Goal: Entertainment & Leisure: Consume media (video, audio)

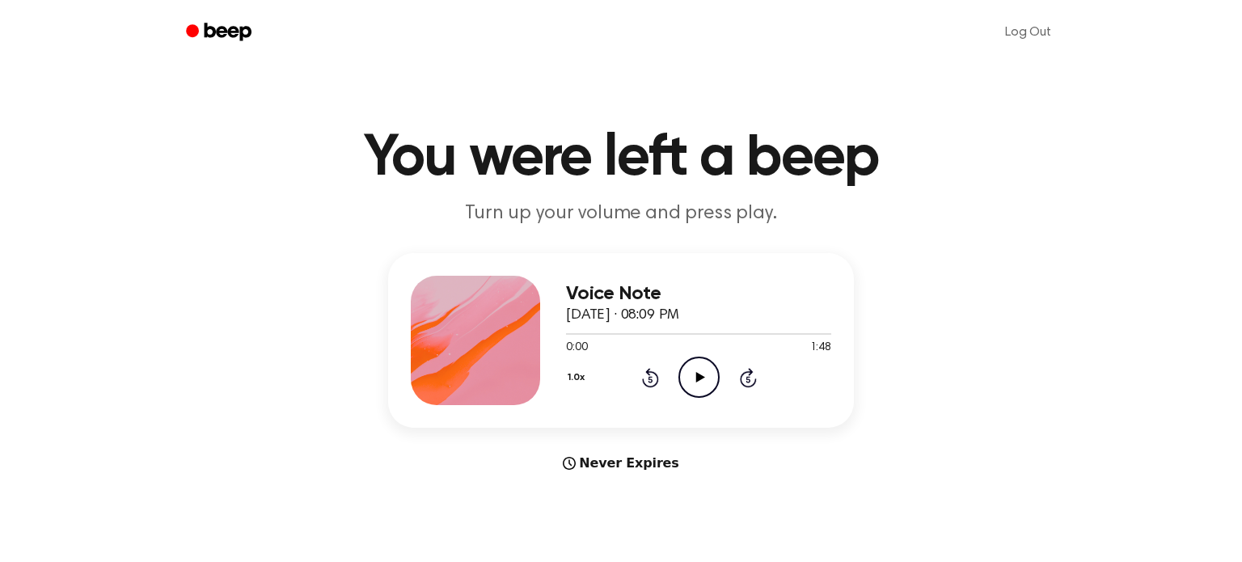
click at [705, 376] on icon "Play Audio" at bounding box center [698, 377] width 41 height 41
click at [704, 365] on icon "Pause Audio" at bounding box center [698, 377] width 41 height 41
click at [703, 368] on icon "Play Audio" at bounding box center [698, 377] width 41 height 41
click at [696, 371] on icon "Play Audio" at bounding box center [698, 377] width 41 height 41
click at [703, 382] on icon "Pause Audio" at bounding box center [698, 377] width 41 height 41
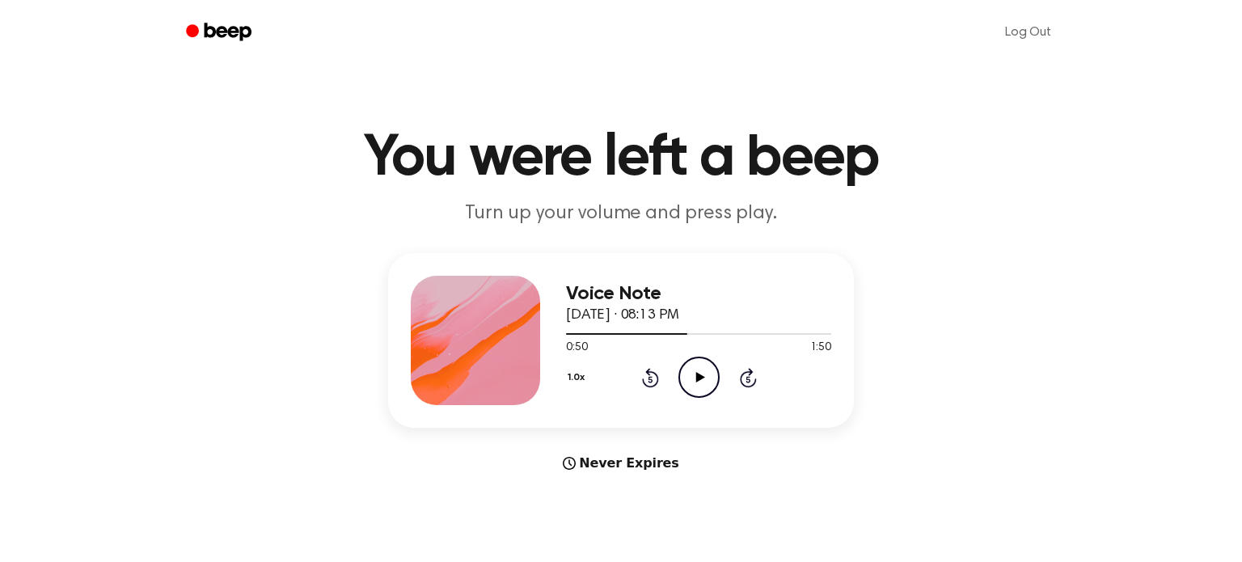
click at [697, 392] on icon "Play Audio" at bounding box center [698, 377] width 41 height 41
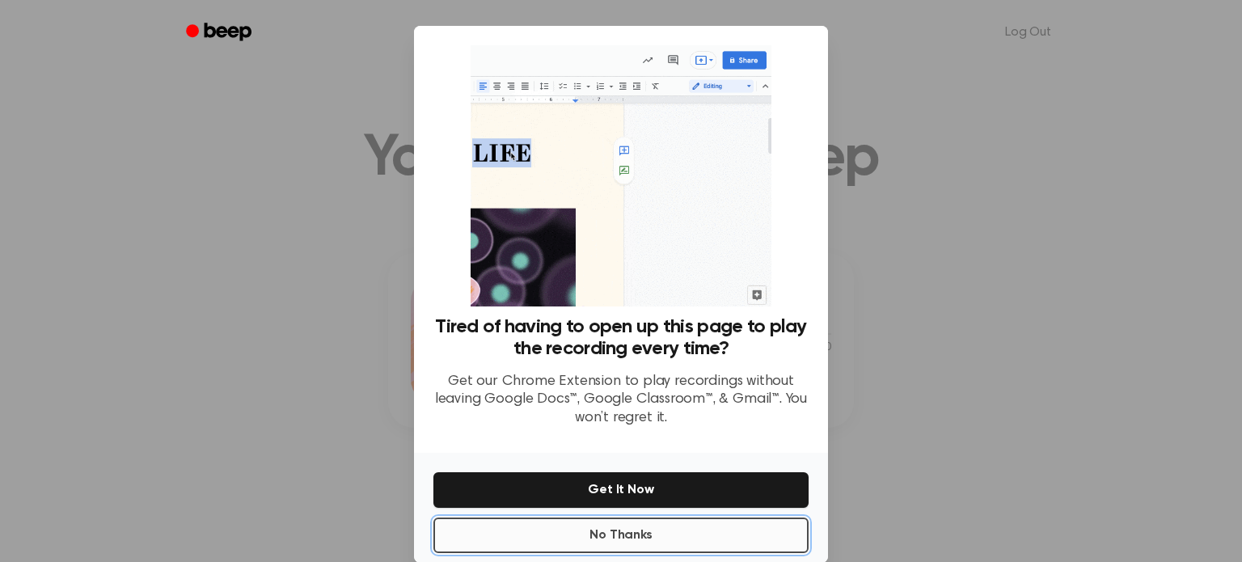
click at [671, 536] on button "No Thanks" at bounding box center [620, 535] width 375 height 36
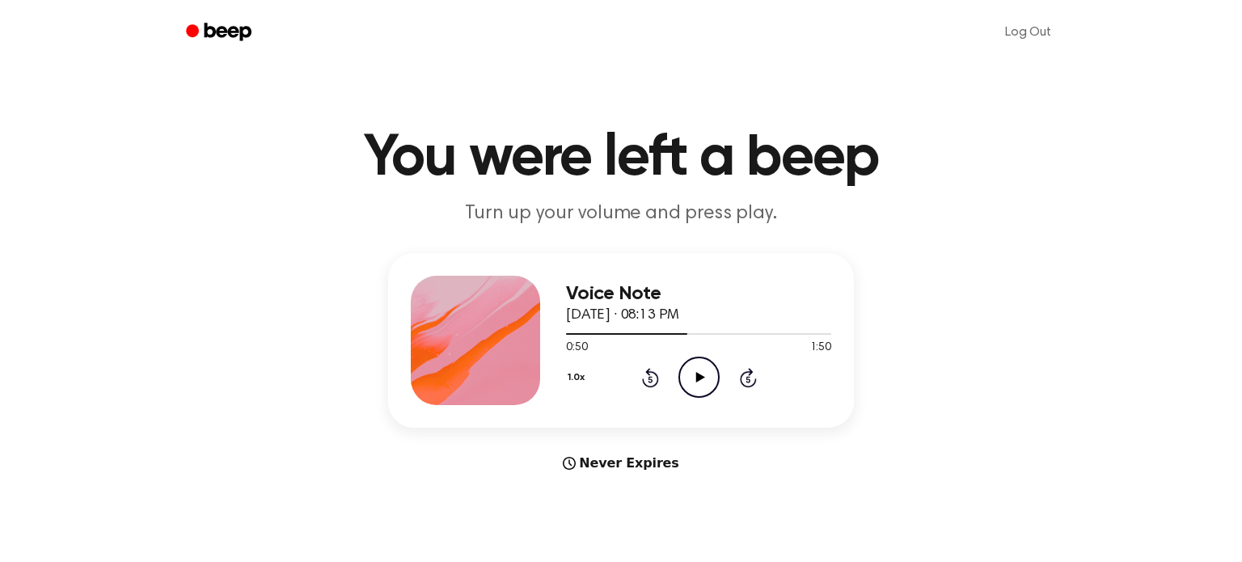
click at [695, 388] on icon "Play Audio" at bounding box center [698, 377] width 41 height 41
click at [701, 373] on icon at bounding box center [698, 377] width 7 height 11
click at [704, 382] on icon "Play Audio" at bounding box center [698, 377] width 41 height 41
click at [693, 382] on icon "Pause Audio" at bounding box center [698, 377] width 41 height 41
click at [703, 375] on icon "Play Audio" at bounding box center [698, 377] width 41 height 41
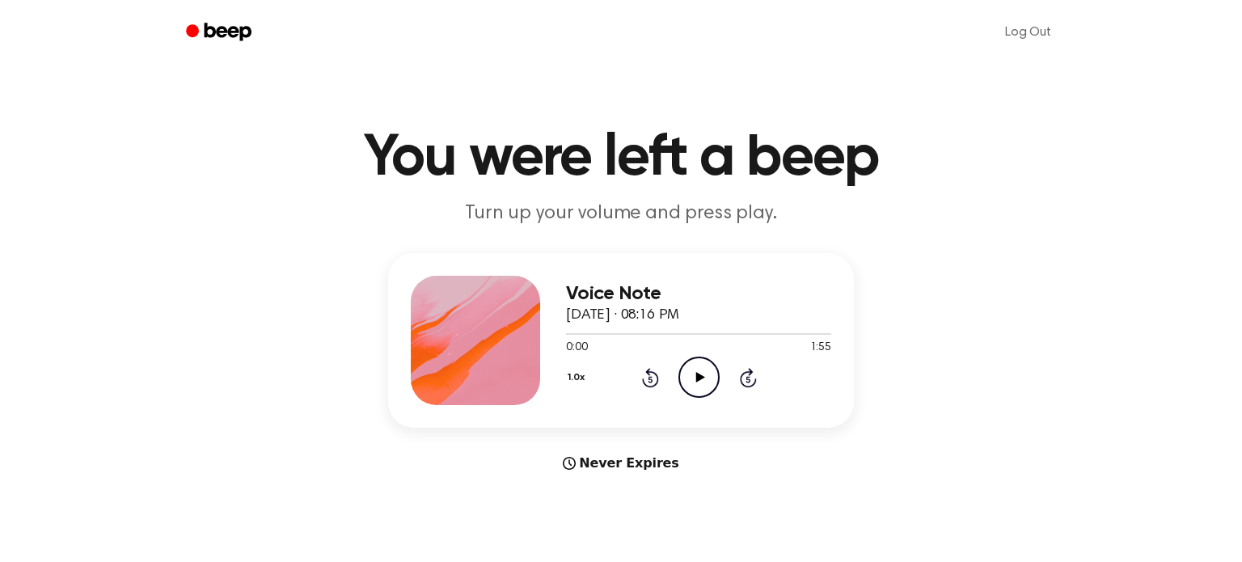
click at [706, 369] on icon "Play Audio" at bounding box center [698, 377] width 41 height 41
click at [694, 366] on icon "Pause Audio" at bounding box center [698, 377] width 41 height 41
